Goal: Information Seeking & Learning: Learn about a topic

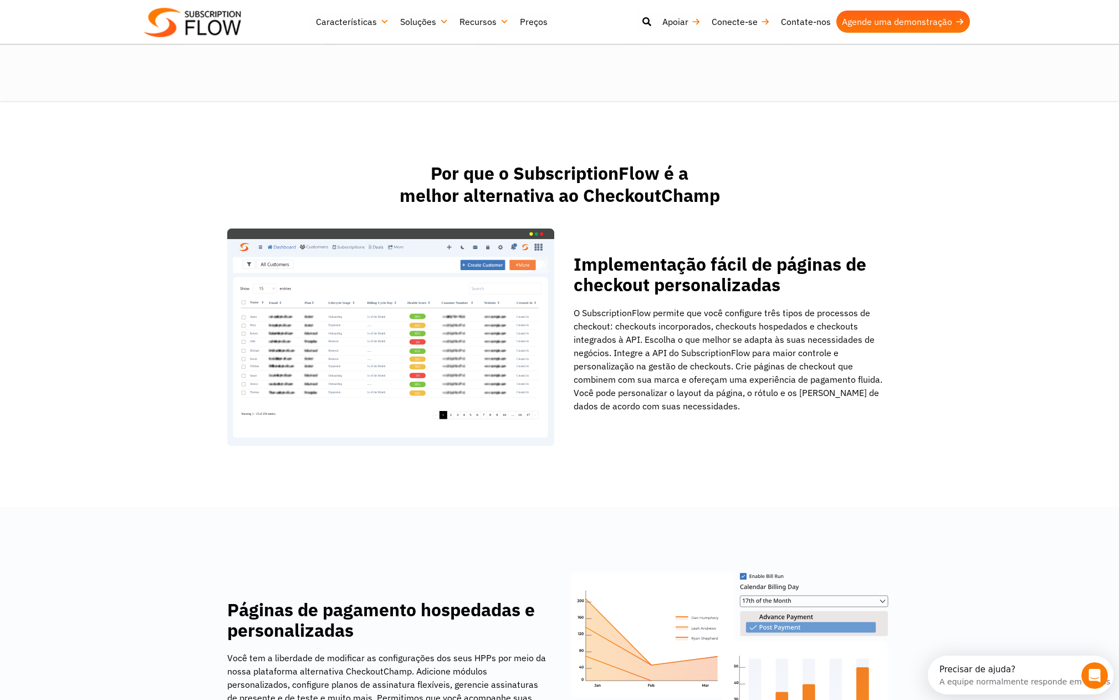
click at [149, 197] on h2 "Por que o SubscriptionFlow é a melhor alternativa ao CheckoutChamp" at bounding box center [560, 184] width 1108 height 44
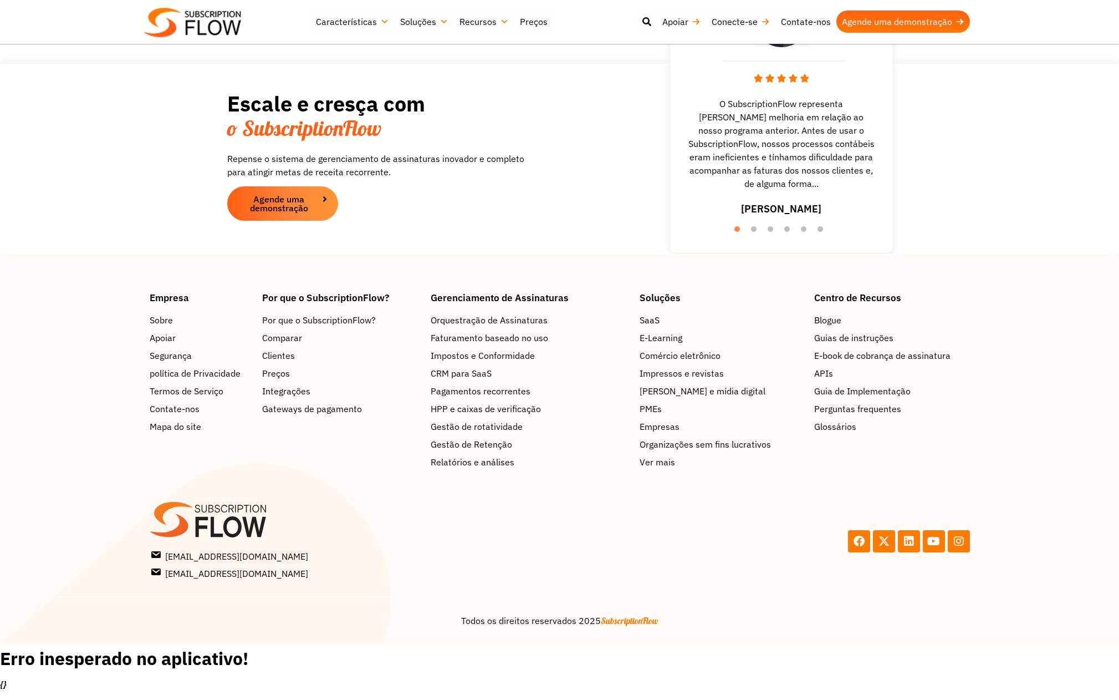
scroll to position [2851, 0]
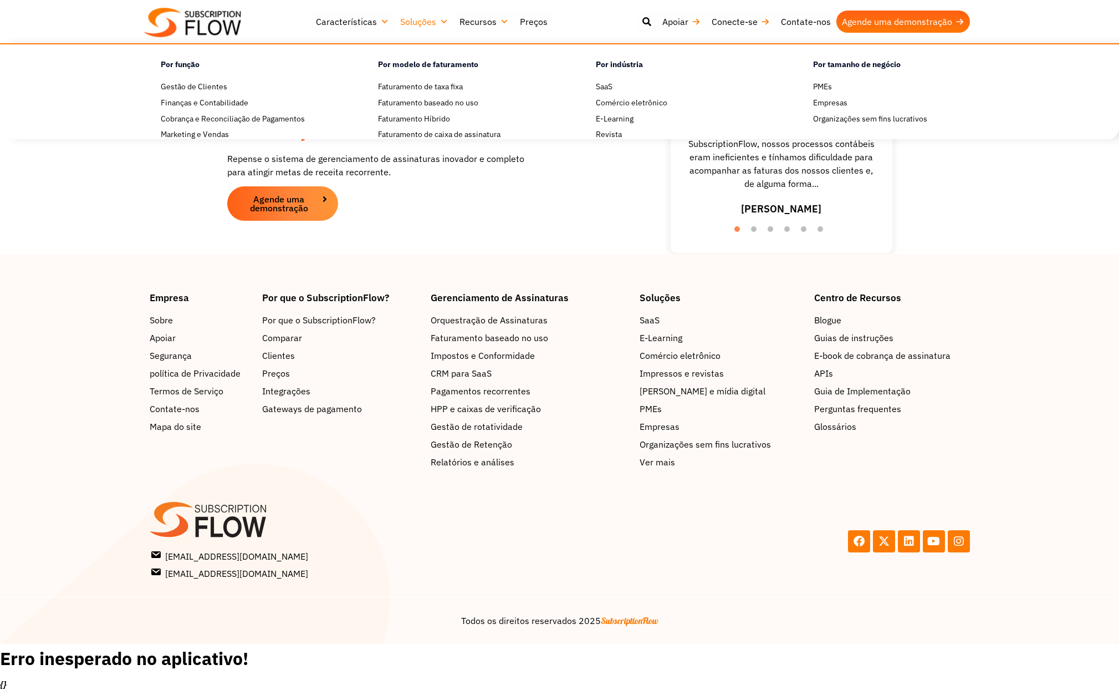
click at [429, 19] on font "Soluções" at bounding box center [418, 21] width 36 height 11
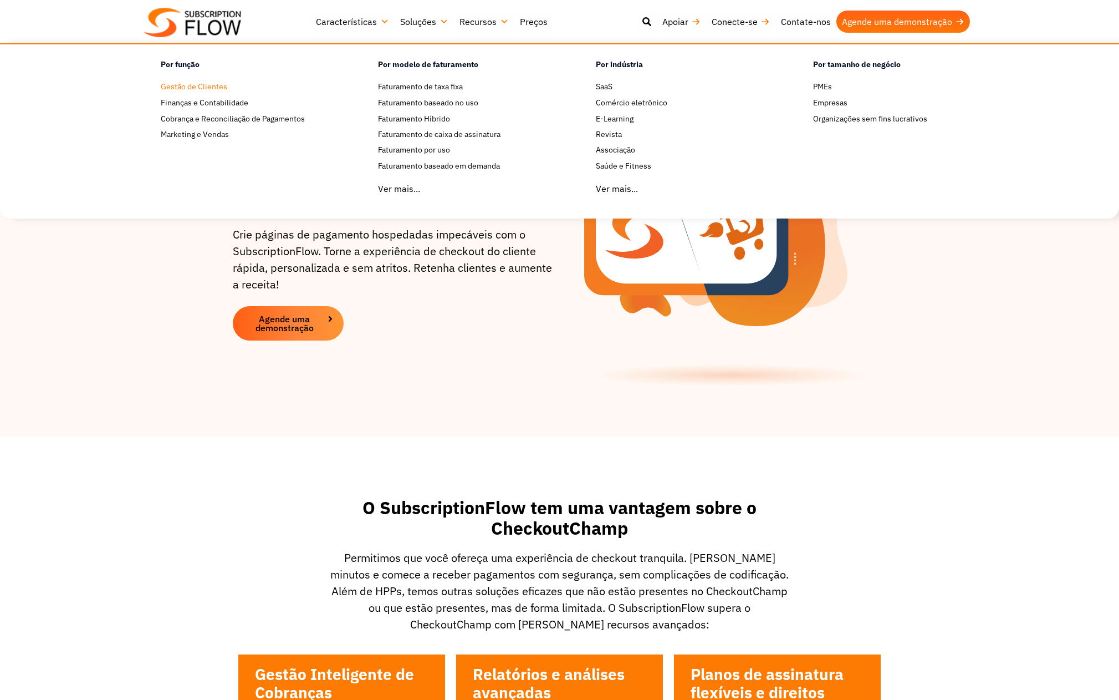
click at [213, 87] on font "Gestão de Clientes" at bounding box center [194, 86] width 67 height 10
